Goal: Information Seeking & Learning: Learn about a topic

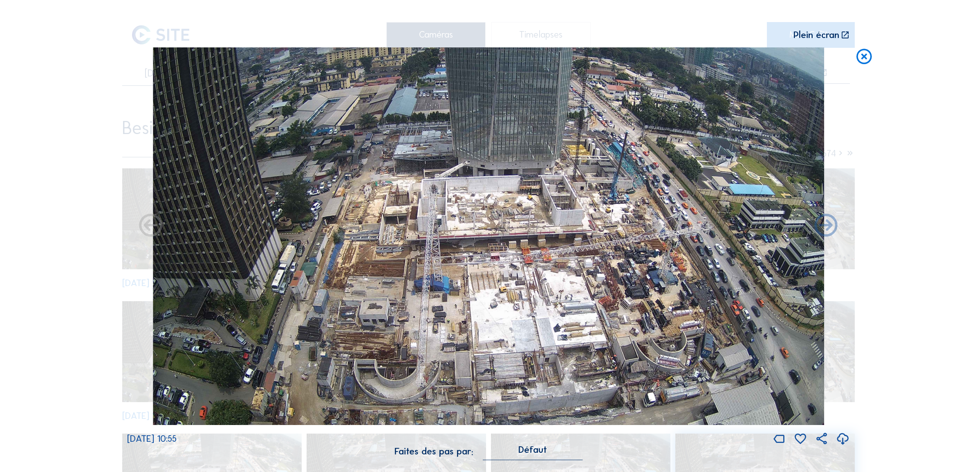
scroll to position [46, 0]
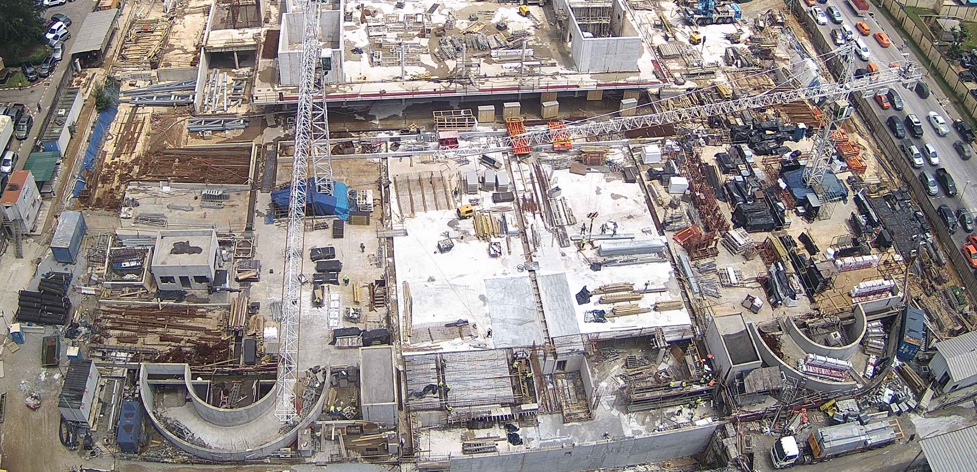
drag, startPoint x: 0, startPoint y: 0, endPoint x: 374, endPoint y: 254, distance: 452.3
click at [374, 254] on img at bounding box center [488, 236] width 671 height 378
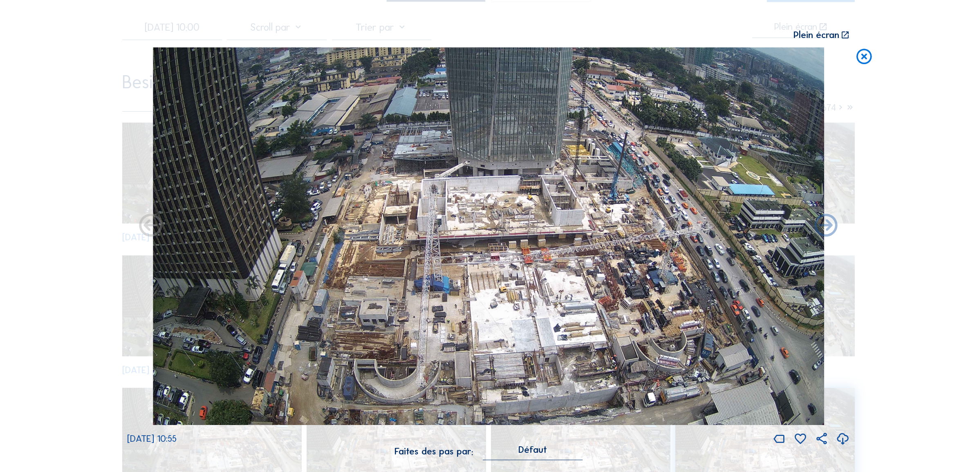
click at [865, 56] on icon at bounding box center [864, 56] width 18 height 19
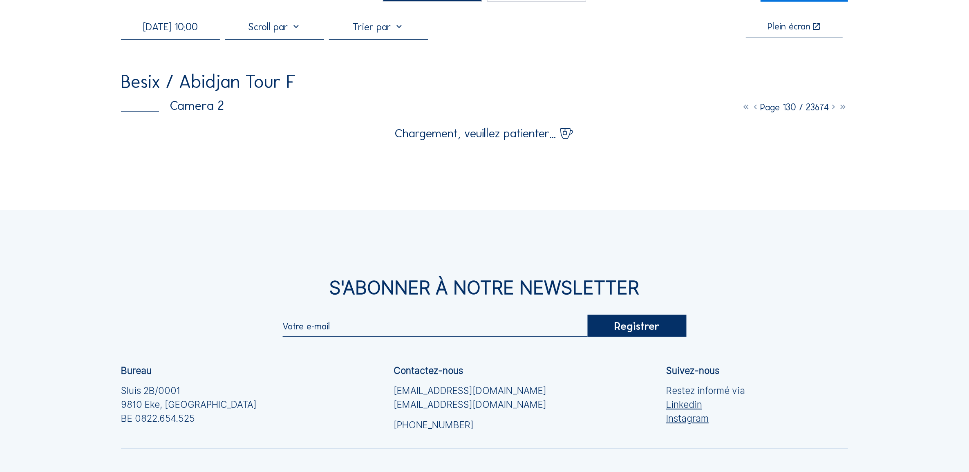
click at [168, 29] on input "[DATE] 10:00" at bounding box center [170, 26] width 99 height 13
click at [148, 87] on div "6" at bounding box center [145, 87] width 14 height 13
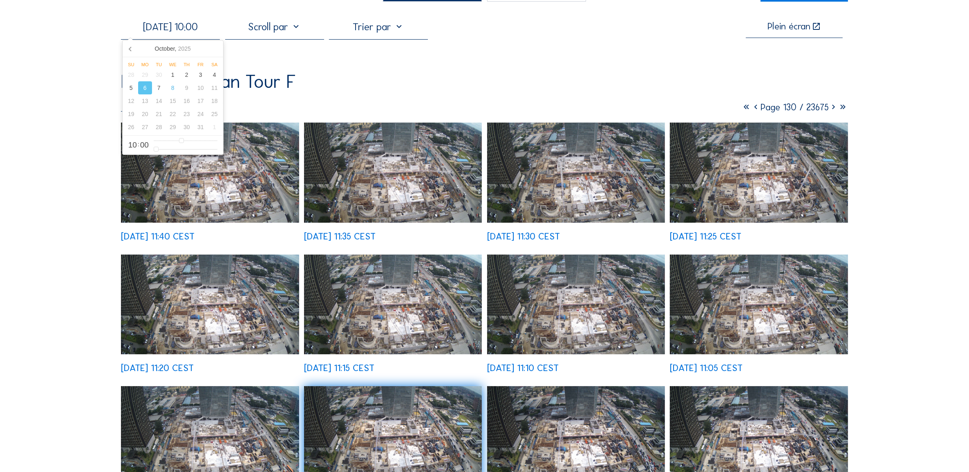
click at [219, 182] on img at bounding box center [210, 173] width 178 height 100
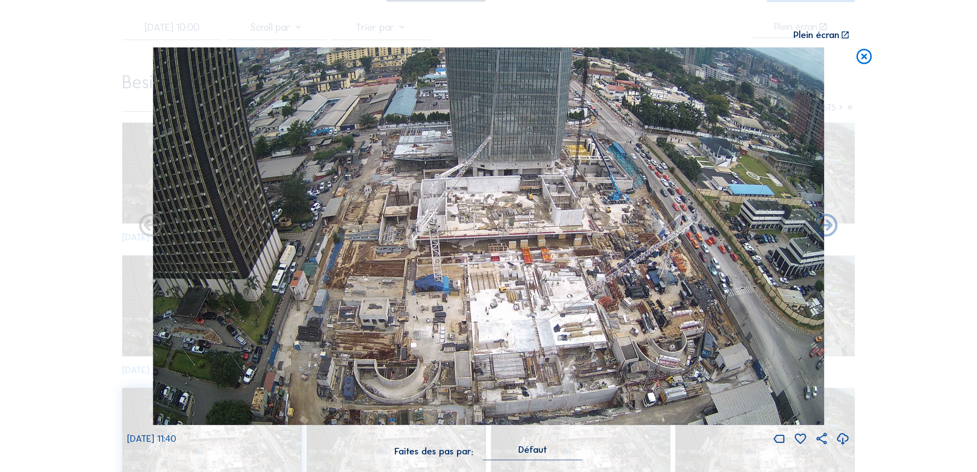
click at [181, 31] on div "Scroll pour voyager dans le temps | Appuie sur le '[GEOGRAPHIC_DATA][PERSON_NAM…" at bounding box center [443, 35] width 633 height 9
click at [864, 55] on icon at bounding box center [864, 56] width 18 height 19
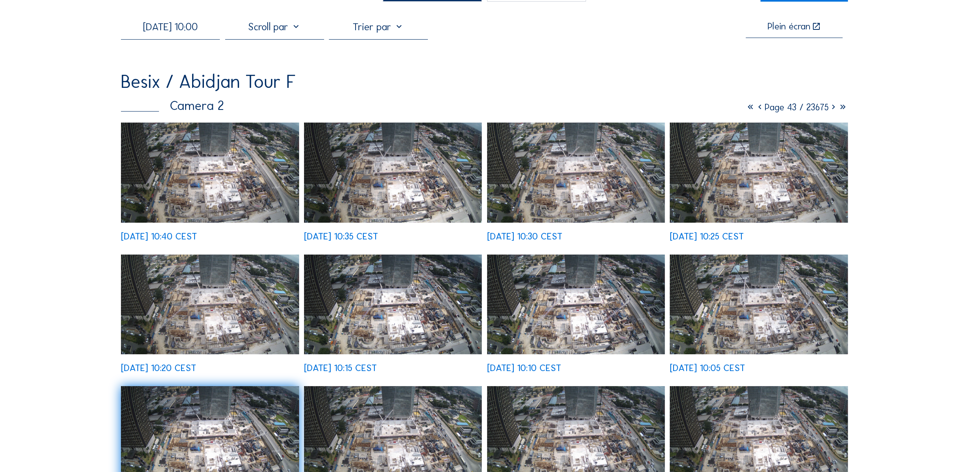
click at [180, 26] on input "[DATE] 10:00" at bounding box center [170, 26] width 99 height 13
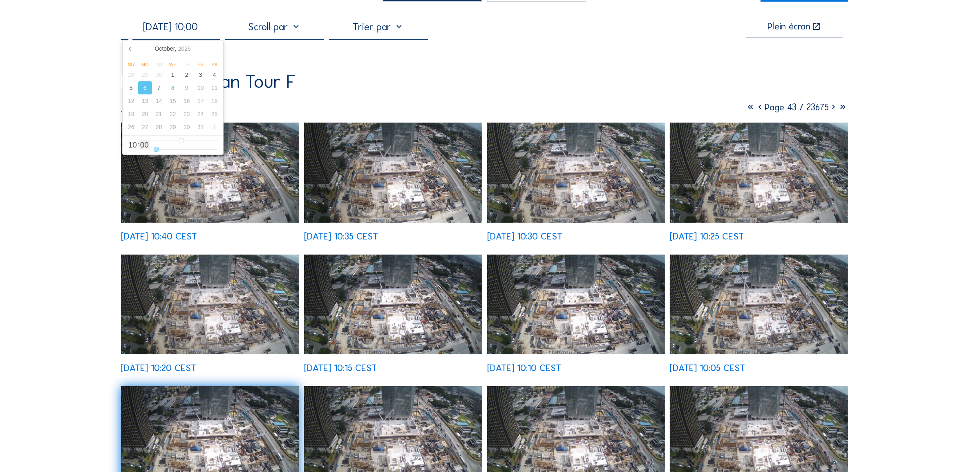
type input "[DATE] 10:01"
type input "1"
type input "[DATE] 10:03"
type input "3"
type input "[DATE] 10:04"
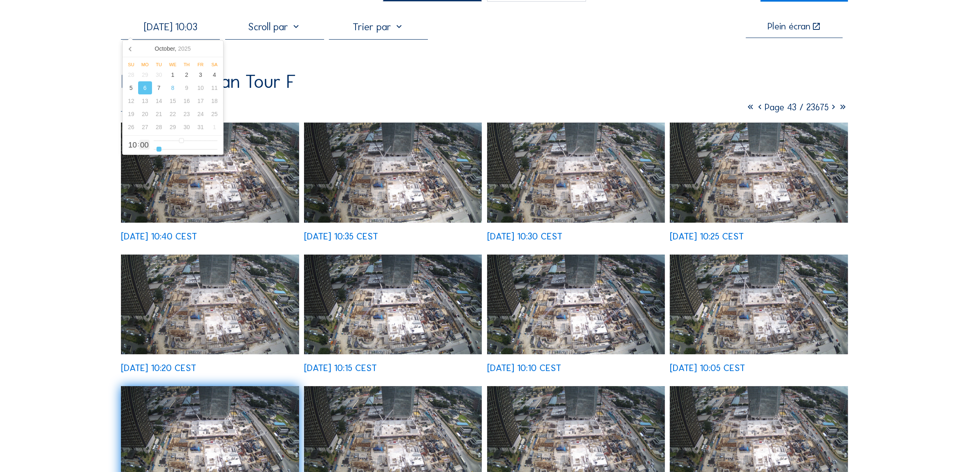
type input "4"
type input "[DATE] 10:05"
type input "5"
type input "[DATE] 10:06"
drag, startPoint x: 156, startPoint y: 150, endPoint x: 161, endPoint y: 150, distance: 5.7
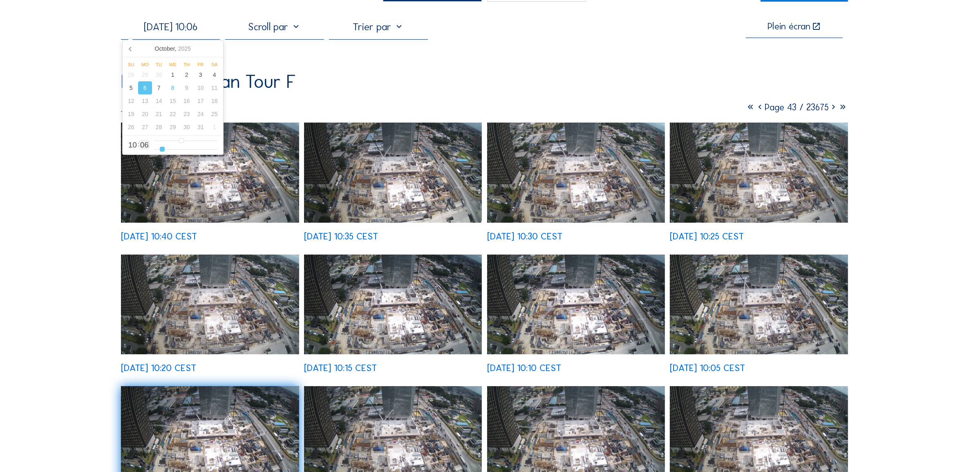
type input "6"
click at [161, 150] on input "range" at bounding box center [186, 149] width 64 height 7
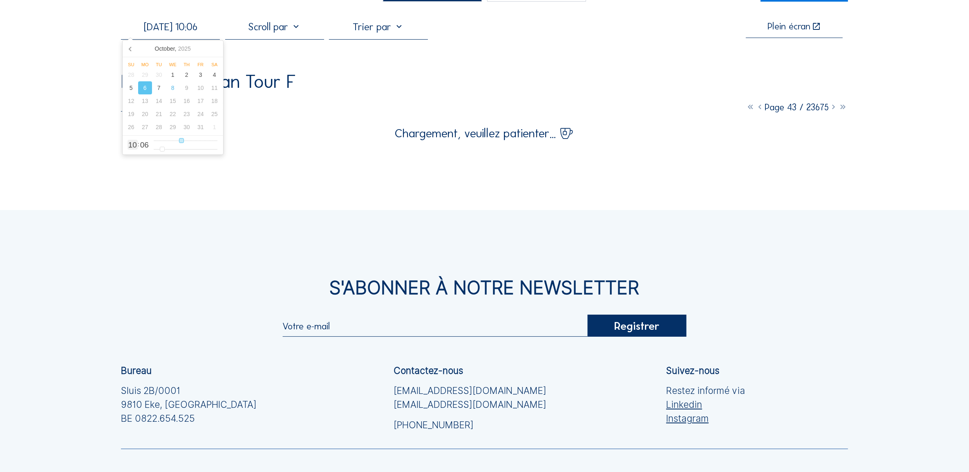
type input "[DATE] 14:06"
type input "14"
type input "[DATE] 15:06"
type input "15"
type input "[DATE] 16:06"
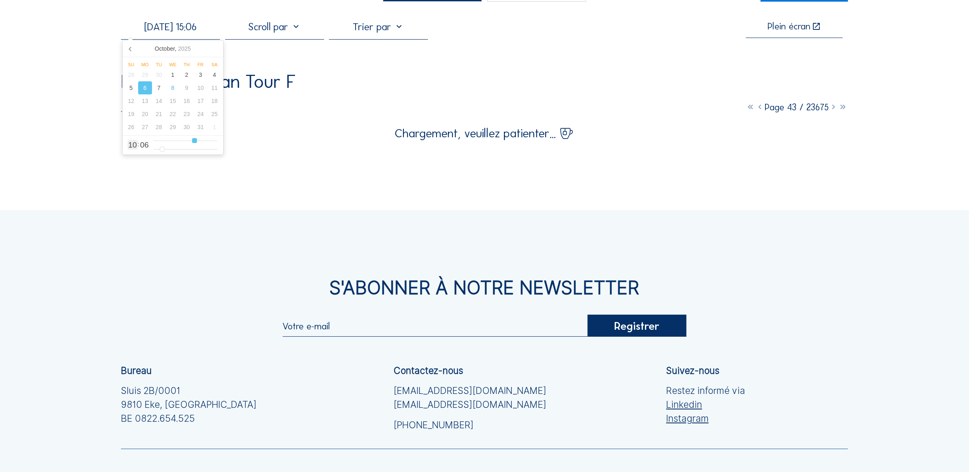
type input "16"
type input "[DATE] 17:06"
type input "17"
type input "[DATE] 18:06"
type input "18"
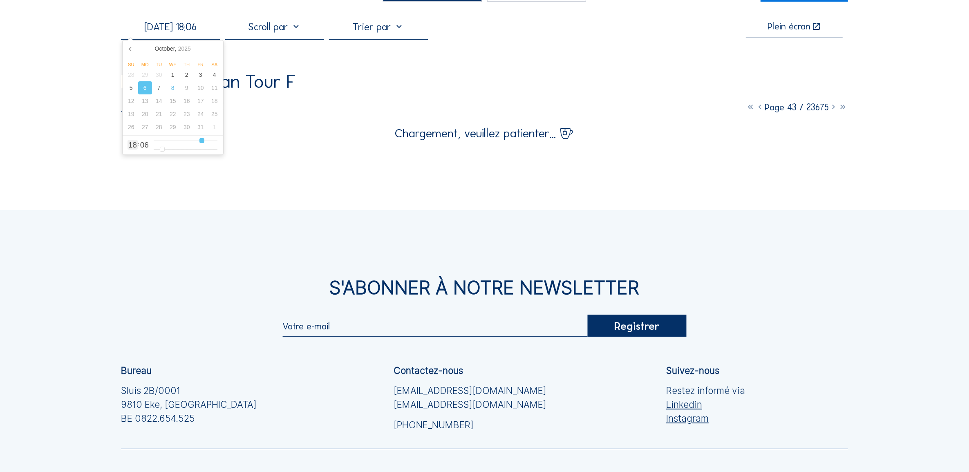
type input "[DATE] 19:06"
type input "19"
type input "[DATE] 20:06"
type input "20"
type input "[DATE] 21:06"
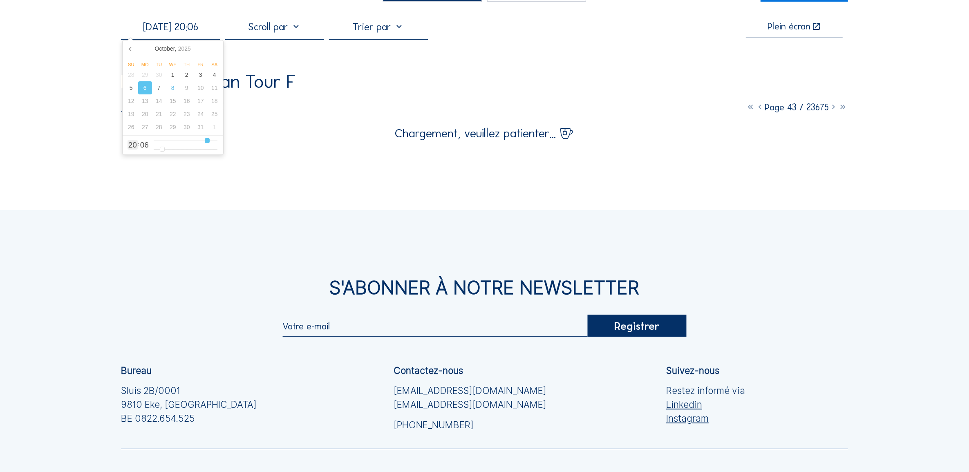
type input "21"
type input "[DATE] 22:06"
type input "22"
type input "[DATE] 23:06"
drag, startPoint x: 182, startPoint y: 142, endPoint x: 214, endPoint y: 149, distance: 32.7
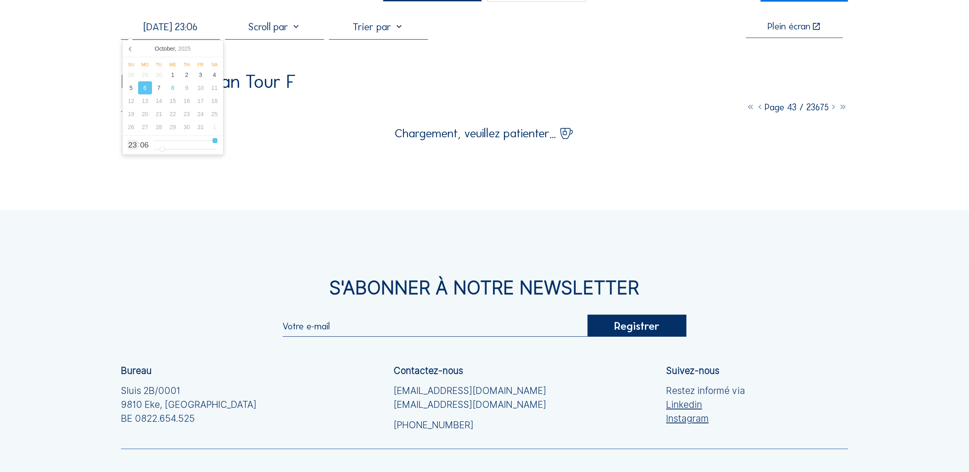
type input "23"
click at [214, 144] on input "range" at bounding box center [186, 140] width 64 height 7
click at [292, 120] on div "[DATE] 23:06 Plein écran Besix / Abidjan Tour F Camera 2 Page 43 / 23675 Charge…" at bounding box center [484, 79] width 727 height 119
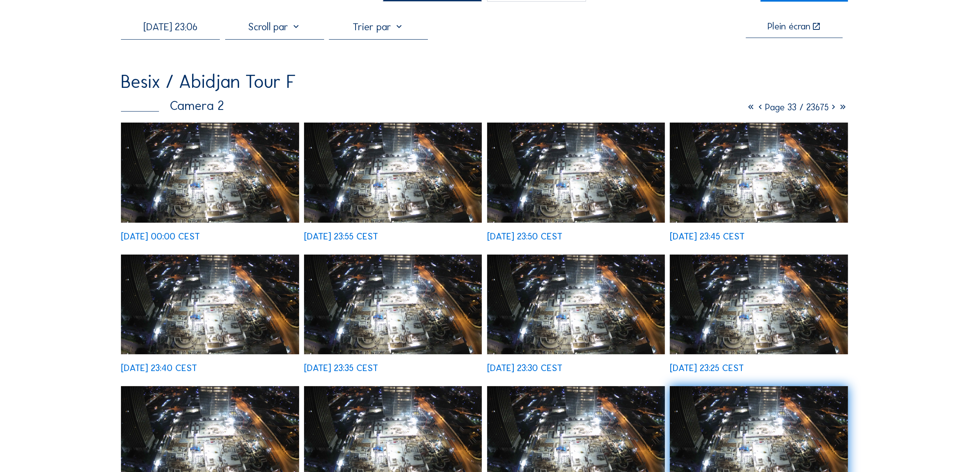
click at [226, 172] on img at bounding box center [210, 173] width 178 height 100
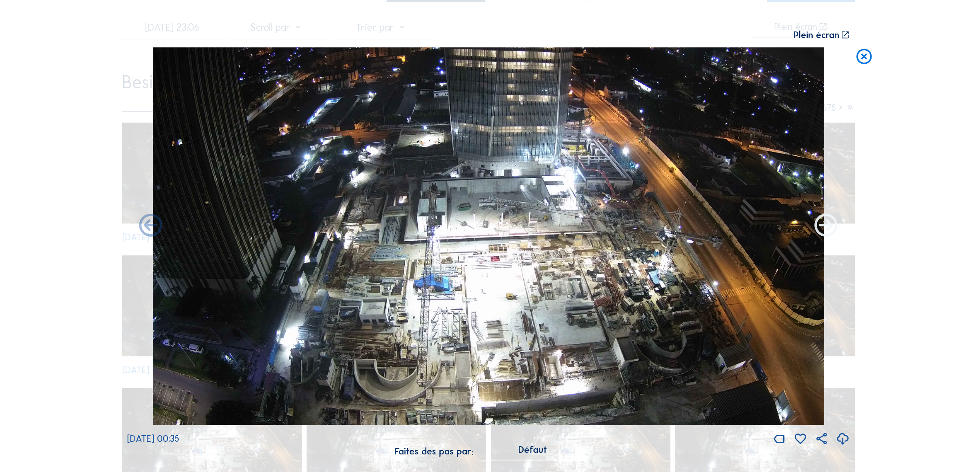
click at [822, 230] on icon at bounding box center [826, 227] width 28 height 28
click at [822, 227] on icon at bounding box center [826, 227] width 28 height 28
